Goal: Task Accomplishment & Management: Use online tool/utility

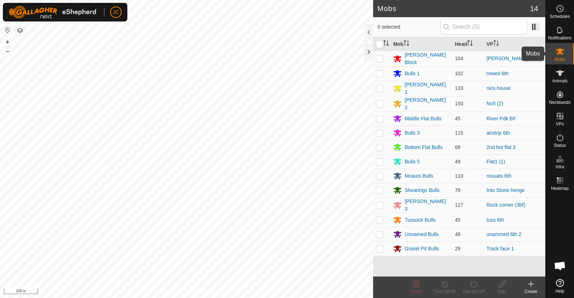
click at [560, 54] on icon at bounding box center [559, 51] width 9 height 9
click at [379, 60] on p-checkbox at bounding box center [379, 59] width 7 height 6
checkbox input "true"
click at [474, 285] on icon at bounding box center [473, 284] width 9 height 9
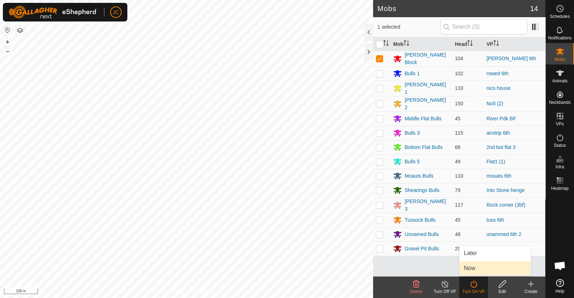
click at [472, 272] on link "Now" at bounding box center [494, 268] width 71 height 14
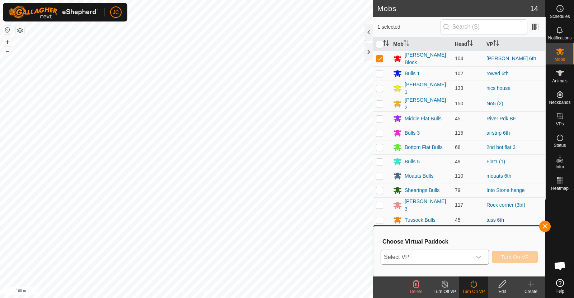
click at [460, 257] on span "Select VP" at bounding box center [426, 257] width 90 height 14
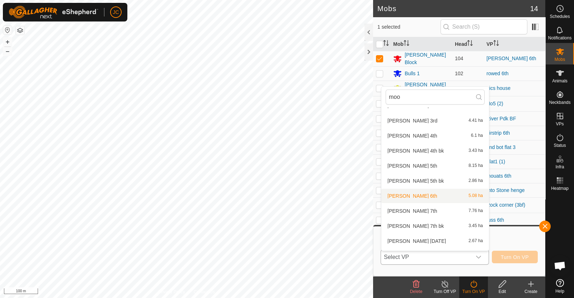
scroll to position [41, 0]
type input "moo"
click at [420, 213] on li "[PERSON_NAME] 7th 7.76 ha" at bounding box center [435, 211] width 108 height 14
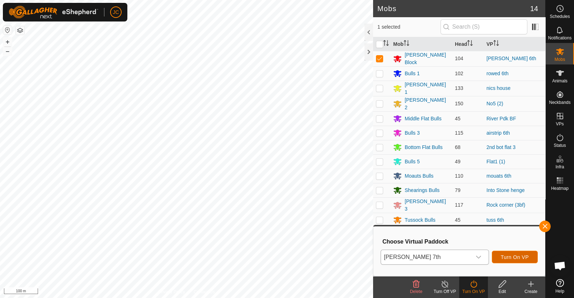
click at [517, 257] on span "Turn On VP" at bounding box center [514, 258] width 28 height 6
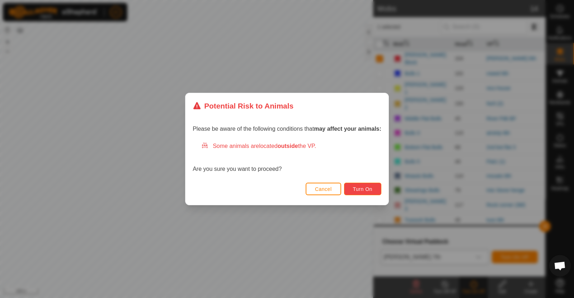
click at [358, 190] on span "Turn On" at bounding box center [362, 189] width 19 height 6
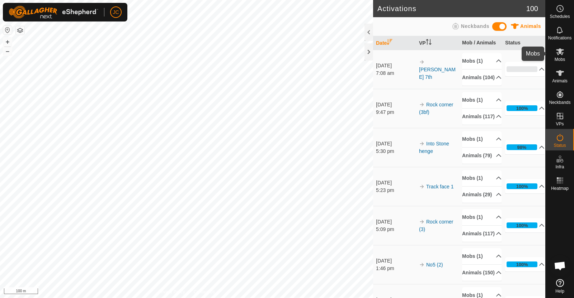
click at [562, 54] on icon at bounding box center [559, 51] width 9 height 9
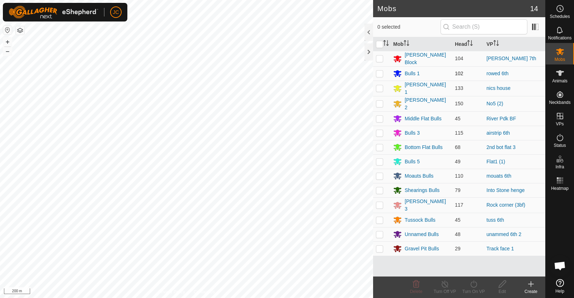
click at [380, 72] on p-checkbox at bounding box center [379, 74] width 7 height 6
checkbox input "true"
click at [475, 288] on icon at bounding box center [473, 284] width 9 height 9
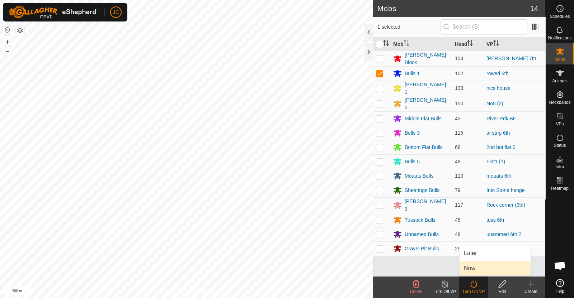
click at [470, 271] on link "Now" at bounding box center [494, 268] width 71 height 14
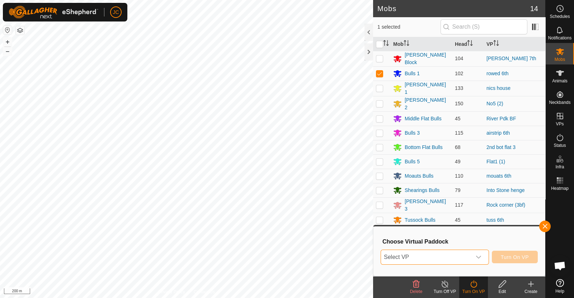
click at [451, 251] on span "Select VP" at bounding box center [426, 257] width 90 height 14
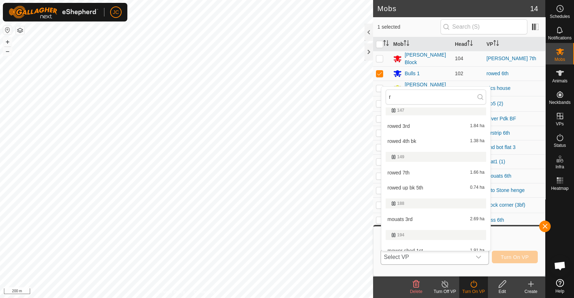
scroll to position [378, 0]
type input "r"
click at [418, 172] on li "rowed 7th 1.66 ha" at bounding box center [435, 171] width 109 height 14
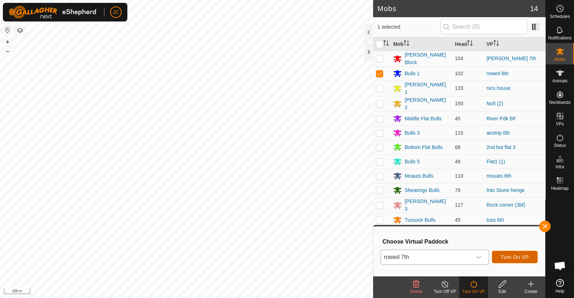
click at [511, 258] on span "Turn On VP" at bounding box center [514, 258] width 28 height 6
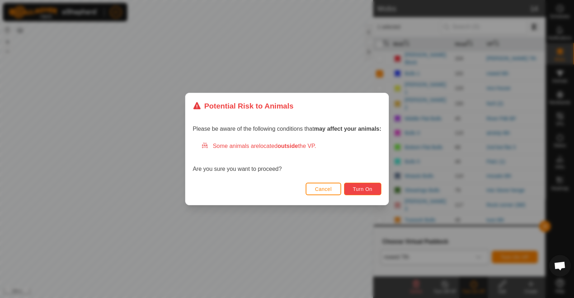
click at [375, 188] on button "Turn On" at bounding box center [362, 189] width 37 height 13
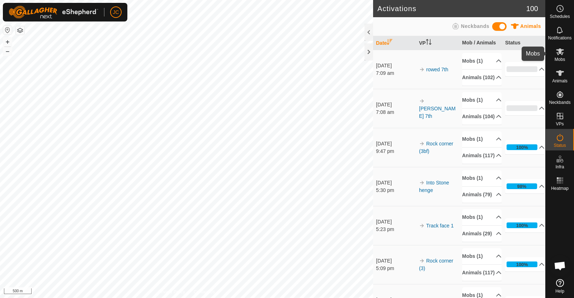
click at [558, 50] on icon at bounding box center [560, 51] width 8 height 7
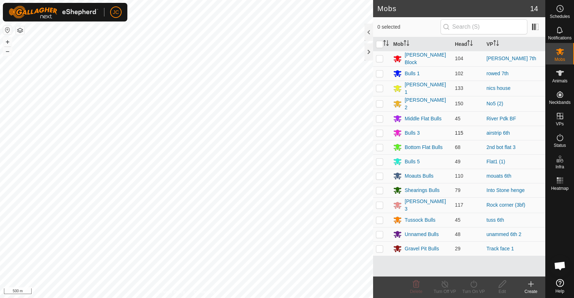
click at [377, 131] on p-checkbox at bounding box center [379, 133] width 7 height 6
checkbox input "true"
click at [473, 287] on icon at bounding box center [473, 284] width 9 height 9
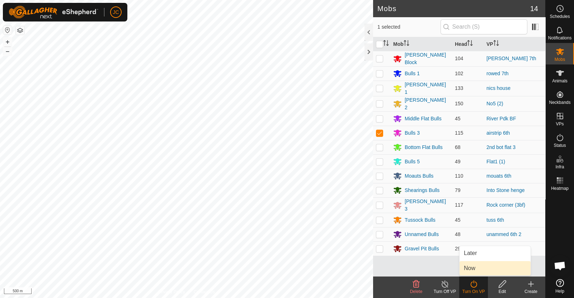
click at [472, 273] on link "Now" at bounding box center [494, 268] width 71 height 14
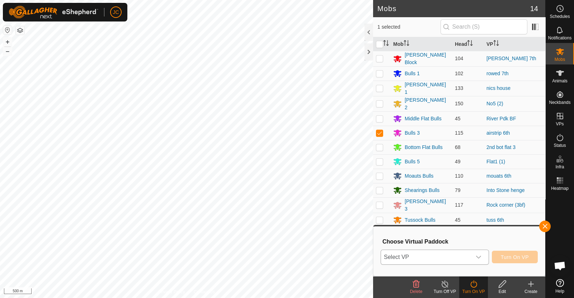
click at [448, 253] on span "Select VP" at bounding box center [426, 257] width 90 height 14
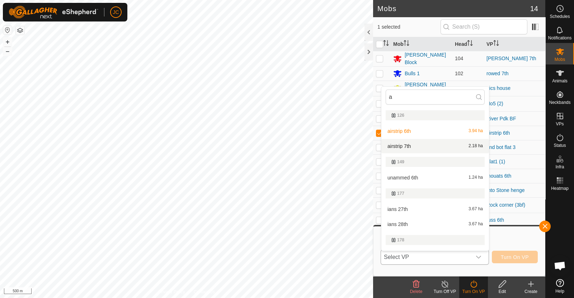
type input "a"
click at [413, 146] on li "airstrip 7th 2.18 ha" at bounding box center [435, 146] width 108 height 14
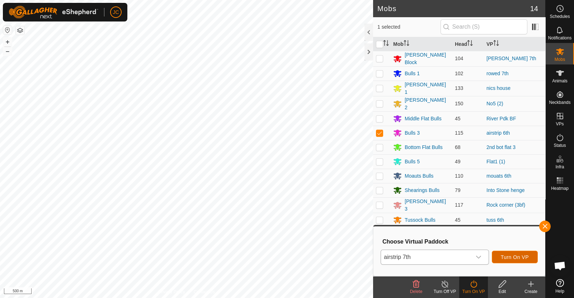
click at [517, 255] on span "Turn On VP" at bounding box center [514, 258] width 28 height 6
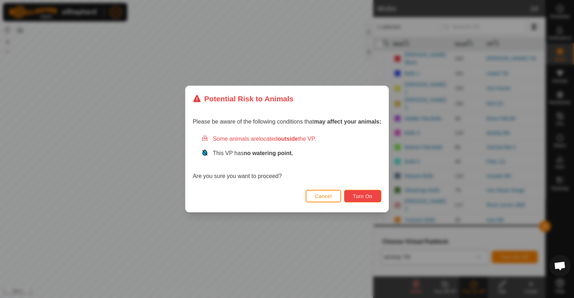
click at [375, 194] on button "Turn On" at bounding box center [362, 196] width 37 height 13
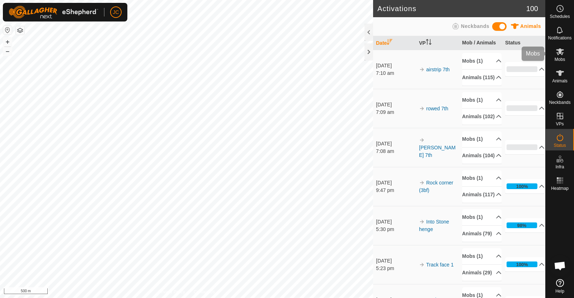
click at [563, 50] on icon at bounding box center [559, 51] width 9 height 9
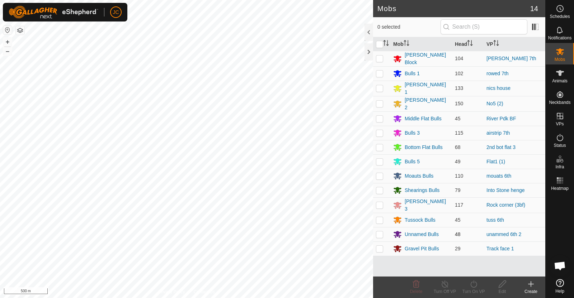
click at [379, 232] on p-checkbox at bounding box center [379, 235] width 7 height 6
checkbox input "true"
click at [472, 283] on icon at bounding box center [473, 284] width 9 height 9
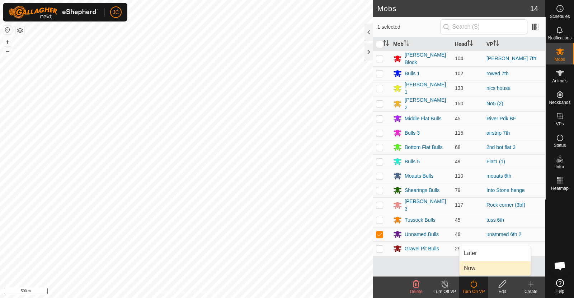
click at [468, 269] on link "Now" at bounding box center [494, 268] width 71 height 14
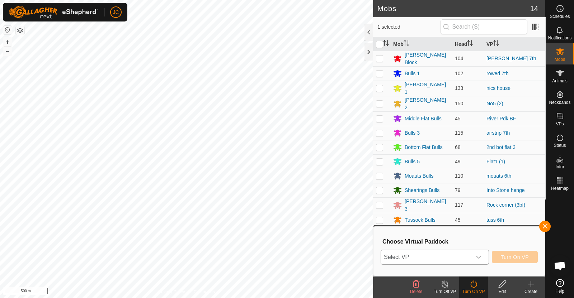
click at [465, 260] on span "Select VP" at bounding box center [426, 257] width 90 height 14
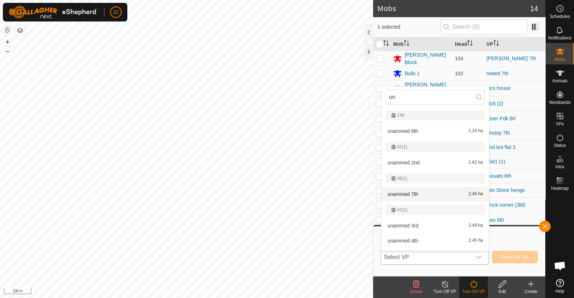
type input "un"
click at [403, 196] on li "unammed 7th 2.45 ha" at bounding box center [435, 194] width 108 height 14
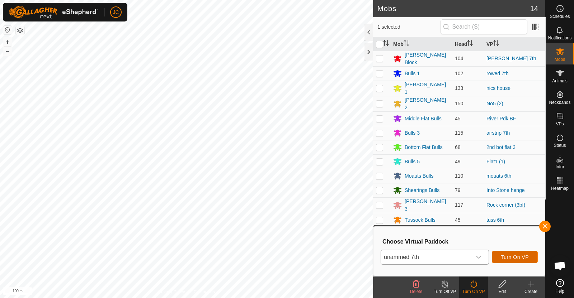
click at [508, 256] on span "Turn On VP" at bounding box center [514, 258] width 28 height 6
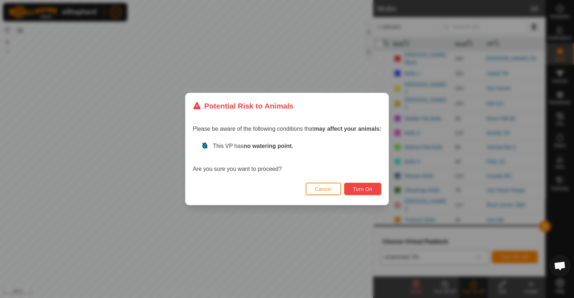
click at [361, 188] on span "Turn On" at bounding box center [362, 189] width 19 height 6
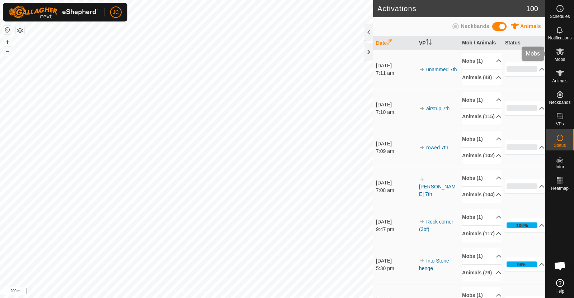
click at [559, 57] on span "Mobs" at bounding box center [559, 59] width 10 height 4
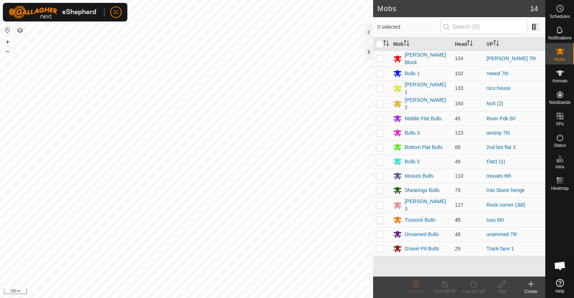
click at [380, 217] on p-checkbox at bounding box center [379, 220] width 7 height 6
checkbox input "true"
click at [475, 289] on div "Turn On VP" at bounding box center [473, 292] width 29 height 6
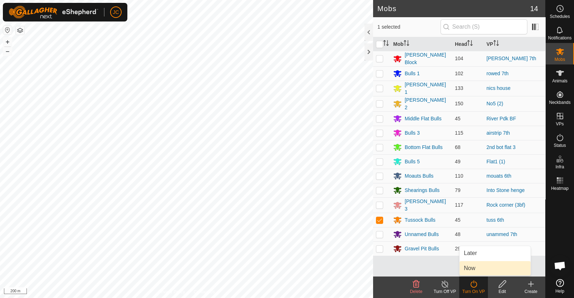
click at [479, 271] on link "Now" at bounding box center [494, 268] width 71 height 14
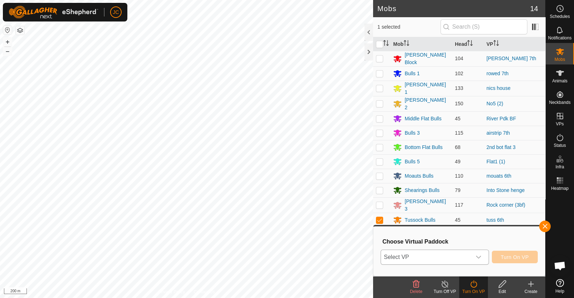
click at [471, 264] on div "dropdown trigger" at bounding box center [478, 257] width 14 height 14
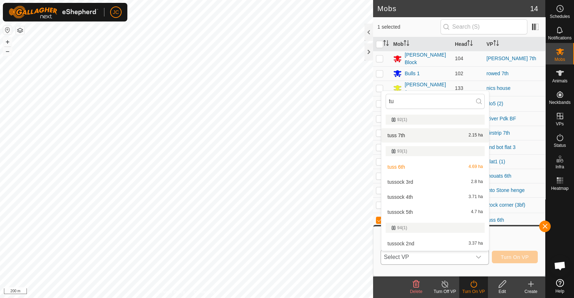
type input "tu"
click at [442, 139] on li "tuss 7th 2.15 ha" at bounding box center [435, 135] width 108 height 14
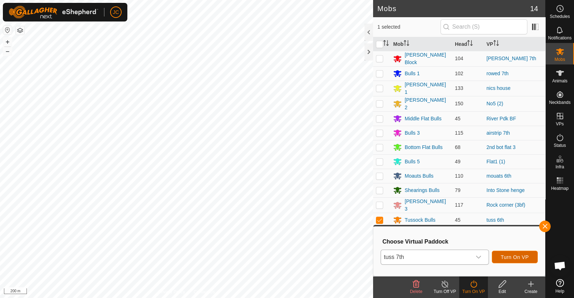
click at [513, 259] on span "Turn On VP" at bounding box center [514, 258] width 28 height 6
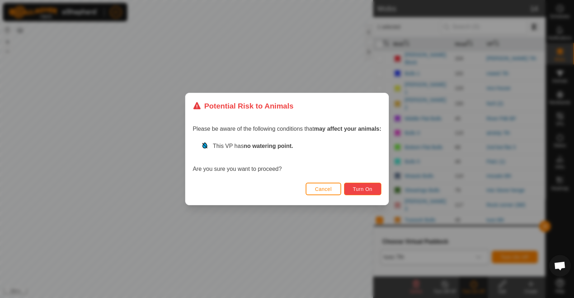
click at [372, 190] on span "Turn On" at bounding box center [362, 189] width 19 height 6
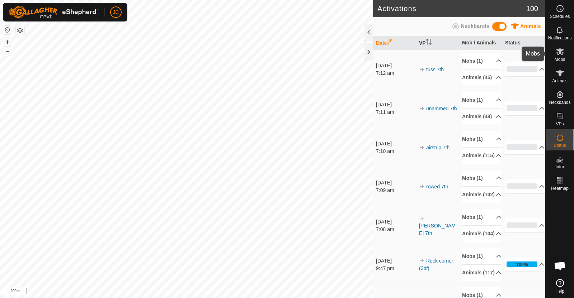
click at [565, 54] on es-mob-svg-icon at bounding box center [559, 51] width 13 height 11
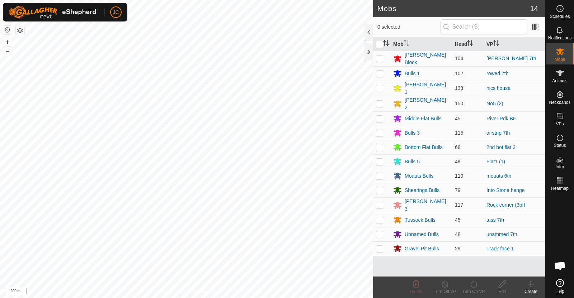
click at [380, 173] on p-checkbox at bounding box center [379, 176] width 7 height 6
checkbox input "true"
click at [476, 289] on div "Turn On VP" at bounding box center [473, 292] width 29 height 6
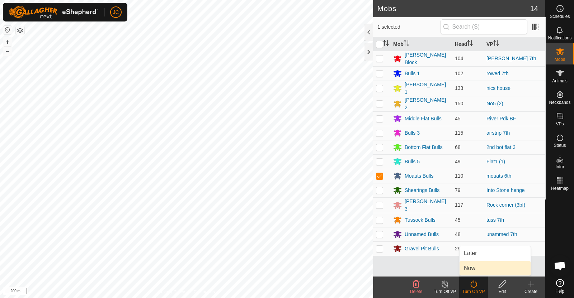
click at [474, 271] on link "Now" at bounding box center [494, 268] width 71 height 14
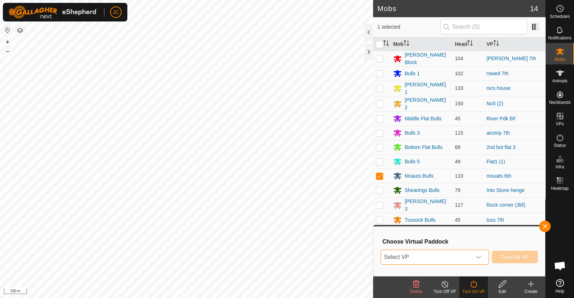
click at [448, 255] on span "Select VP" at bounding box center [426, 257] width 90 height 14
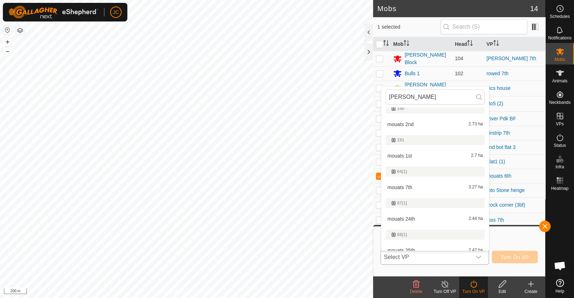
scroll to position [116, 0]
type input "[PERSON_NAME]"
click at [418, 187] on li "mouats 7th 3.27 ha" at bounding box center [435, 186] width 108 height 14
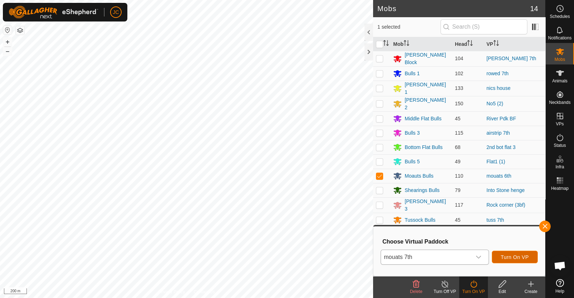
click at [521, 255] on span "Turn On VP" at bounding box center [514, 258] width 28 height 6
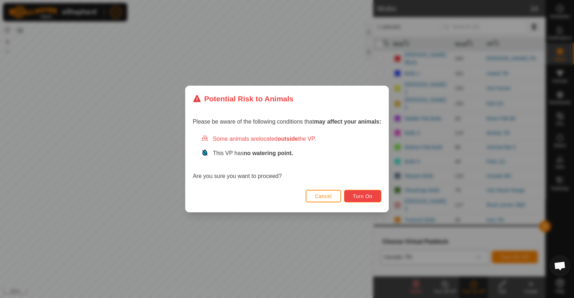
click at [376, 196] on button "Turn On" at bounding box center [362, 196] width 37 height 13
